Goal: Task Accomplishment & Management: Complete application form

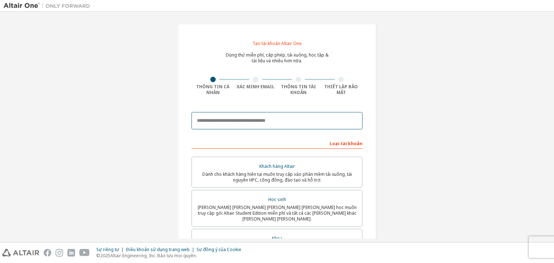
click at [310, 115] on input "email" at bounding box center [276, 120] width 171 height 17
click at [301, 123] on input "**********" at bounding box center [276, 120] width 171 height 17
type input "**********"
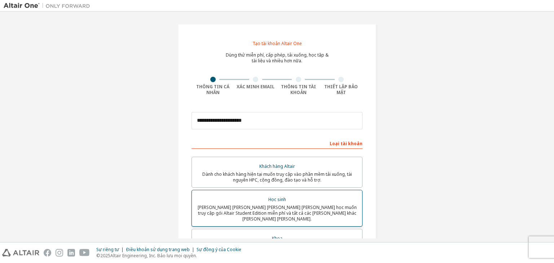
click at [307, 203] on div "Học sinh" at bounding box center [276, 200] width 161 height 10
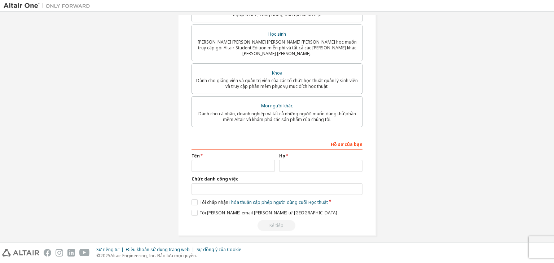
scroll to position [167, 0]
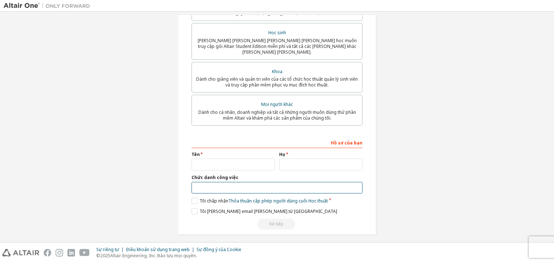
click at [245, 188] on input "text" at bounding box center [276, 188] width 171 height 12
type input "*******"
click at [208, 160] on input "text" at bounding box center [232, 165] width 83 height 12
click at [242, 159] on input "text" at bounding box center [232, 165] width 83 height 12
type input "****"
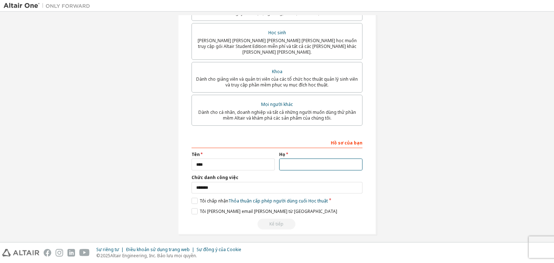
click at [324, 163] on input "text" at bounding box center [320, 165] width 83 height 12
type input "**********"
click at [194, 198] on label "Tôi chấp nhận Thỏa thuận cấp phép người dùng cuối Học thuật" at bounding box center [259, 201] width 136 height 6
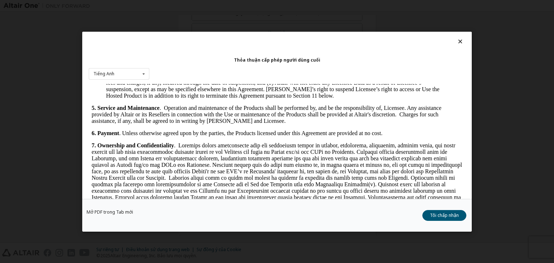
scroll to position [685, 0]
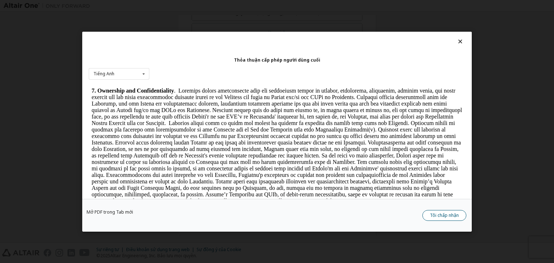
click at [455, 213] on font "Tôi chấp nhận" at bounding box center [444, 215] width 29 height 6
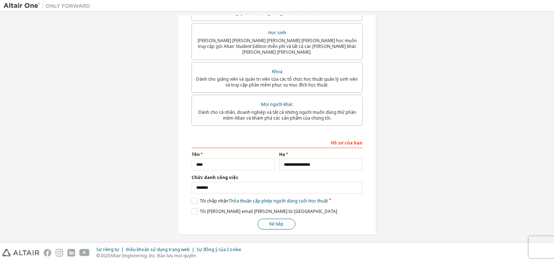
click at [283, 219] on button "Kế tiếp" at bounding box center [276, 224] width 38 height 11
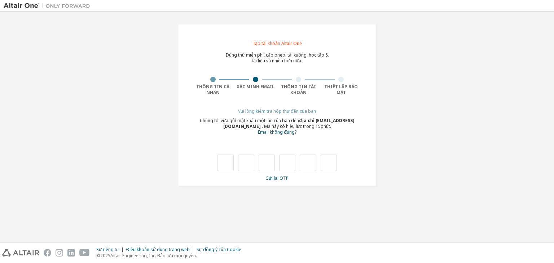
type input "*"
click at [240, 168] on input "*" at bounding box center [246, 163] width 16 height 17
type input "*"
click at [231, 165] on input "*" at bounding box center [225, 163] width 16 height 17
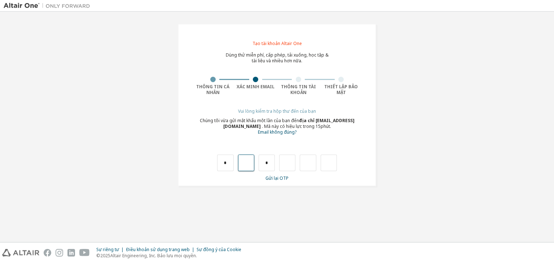
type input "*"
click at [232, 161] on input "*" at bounding box center [225, 163] width 16 height 17
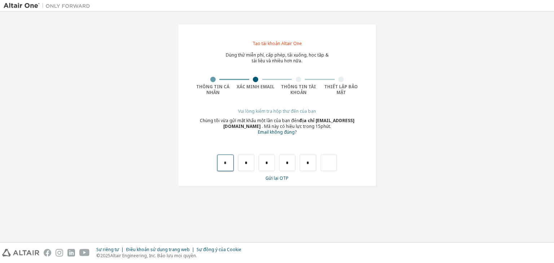
click at [232, 161] on input "*" at bounding box center [225, 163] width 16 height 17
click at [238, 162] on div "* * * * *" at bounding box center [277, 163] width 120 height 17
click at [244, 163] on input "*" at bounding box center [246, 163] width 16 height 17
click at [247, 163] on input "*" at bounding box center [246, 163] width 16 height 17
drag, startPoint x: 248, startPoint y: 163, endPoint x: 243, endPoint y: 166, distance: 5.3
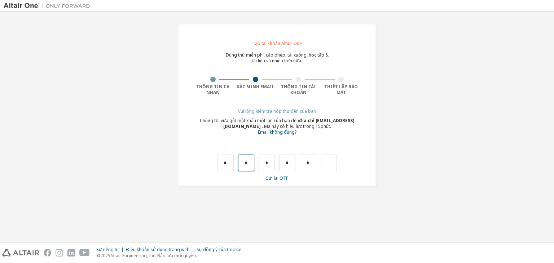
click at [243, 166] on input "*" at bounding box center [246, 163] width 16 height 17
type input "*"
click at [266, 163] on input "text" at bounding box center [266, 163] width 16 height 17
type input "*"
click at [334, 165] on input "text" at bounding box center [328, 163] width 16 height 17
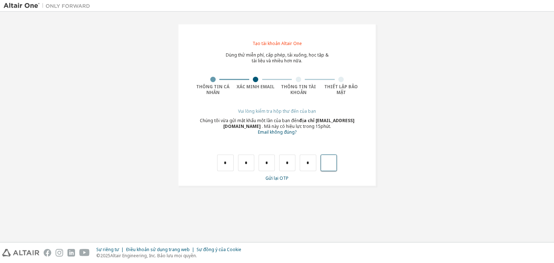
type input "*"
